Goal: Find contact information: Find contact information

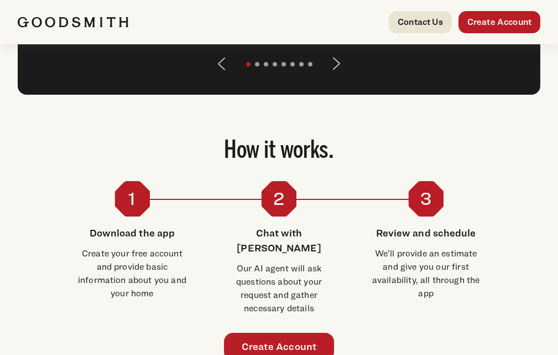
scroll to position [1692, 0]
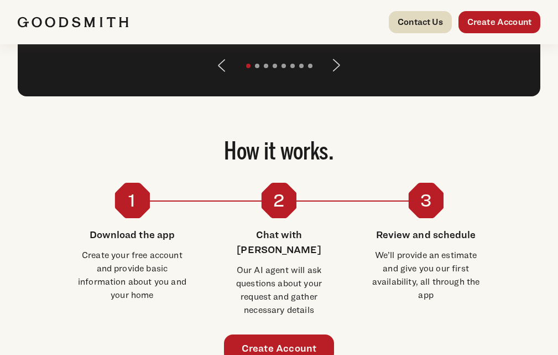
click at [417, 20] on link "Contact Us" at bounding box center [420, 22] width 63 height 22
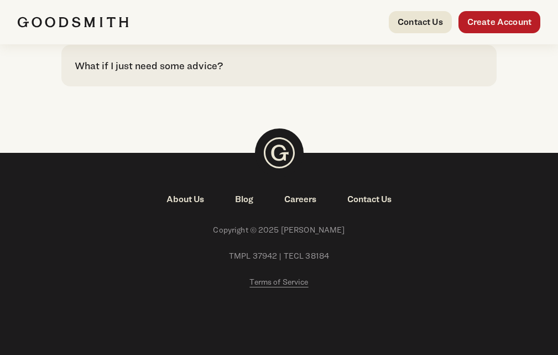
scroll to position [2695, 0]
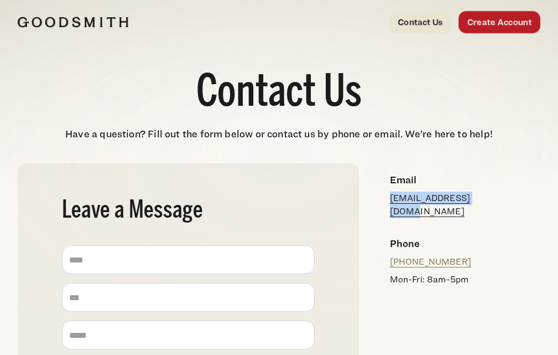
drag, startPoint x: 387, startPoint y: 198, endPoint x: 487, endPoint y: 202, distance: 100.8
click at [487, 202] on div "Email [EMAIL_ADDRESS][DOMAIN_NAME]" at bounding box center [460, 195] width 159 height 64
copy link "[EMAIL_ADDRESS][DOMAIN_NAME]"
